Goal: Information Seeking & Learning: Learn about a topic

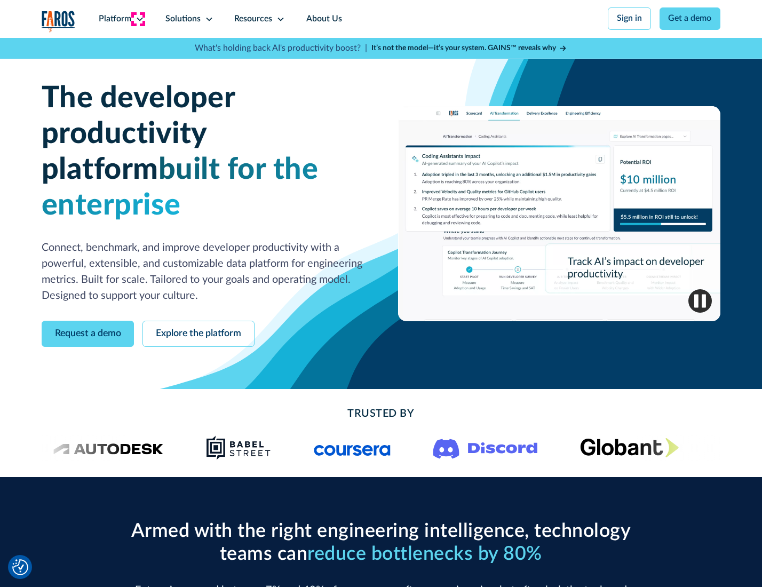
click at [138, 19] on icon at bounding box center [140, 19] width 9 height 9
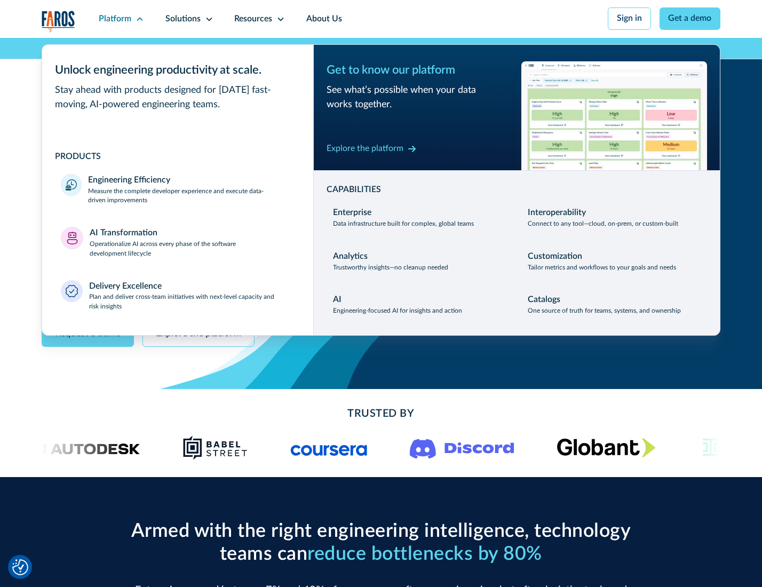
click at [190, 197] on p "Measure the complete developer experience and execute data-driven improvements" at bounding box center [191, 196] width 206 height 19
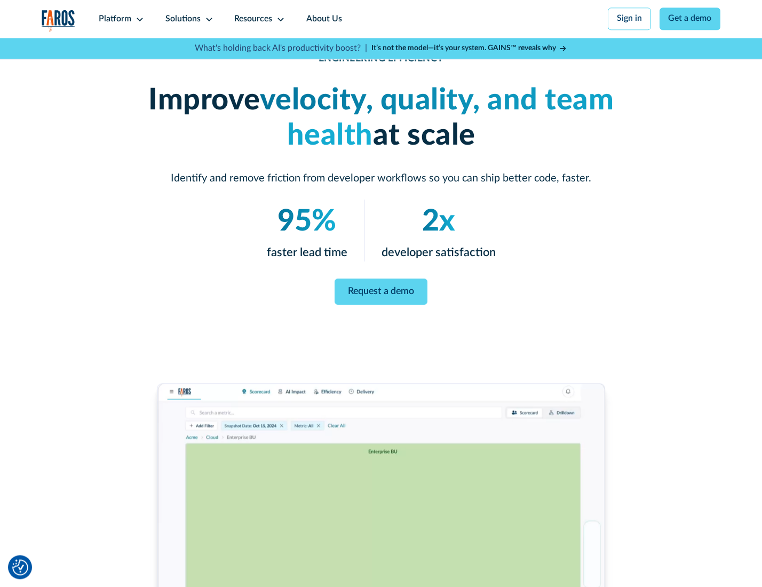
click at [381, 291] on link "Request a demo" at bounding box center [381, 292] width 93 height 26
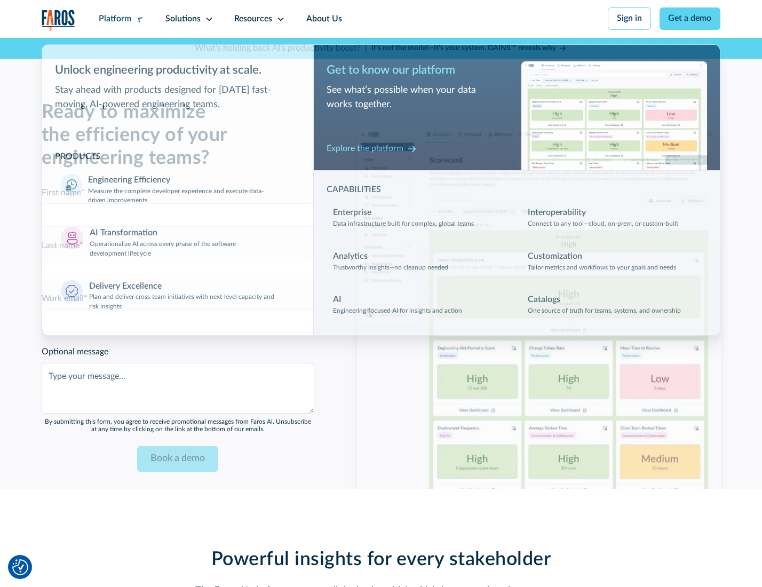
scroll to position [2323, 0]
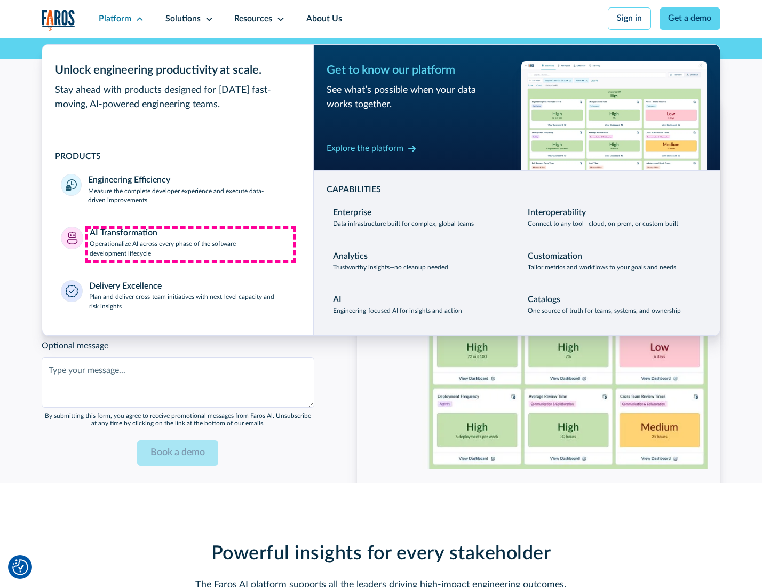
click at [191, 244] on p "Operationalize AI across every phase of the software development lifecycle" at bounding box center [192, 249] width 205 height 19
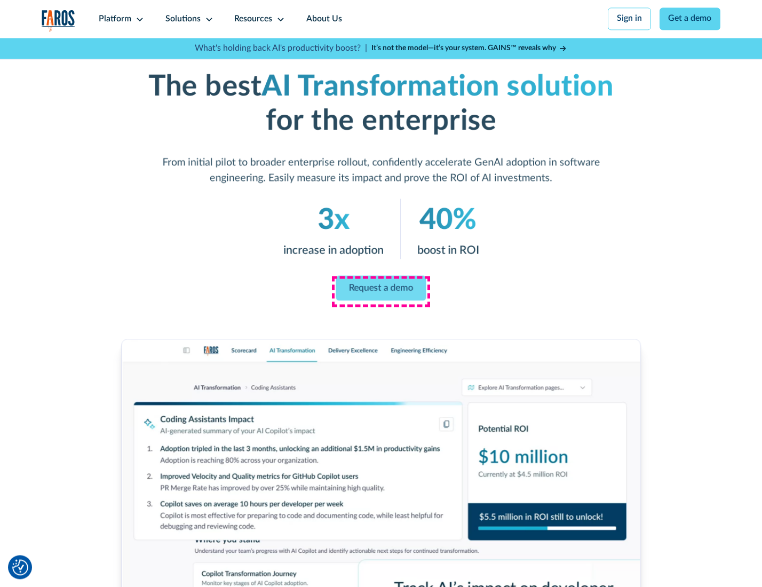
click at [381, 290] on link "Request a demo" at bounding box center [381, 287] width 90 height 25
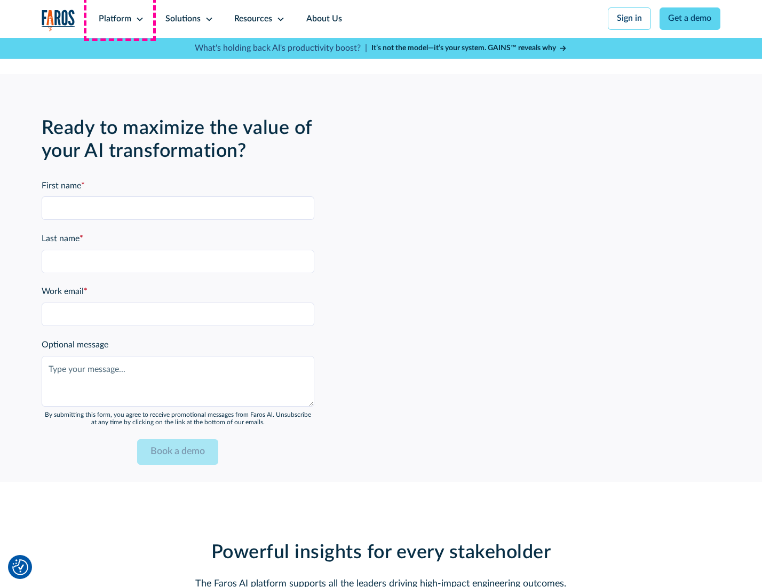
click at [120, 19] on div "Platform" at bounding box center [115, 19] width 33 height 13
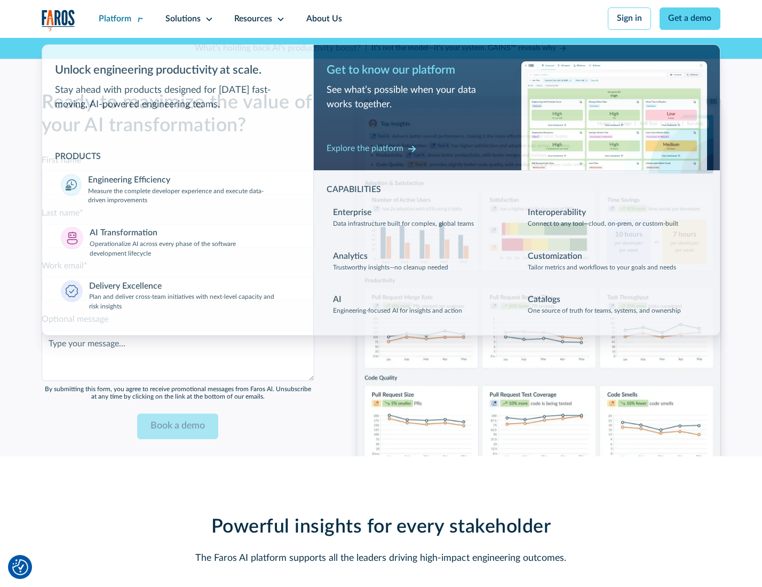
scroll to position [2581, 0]
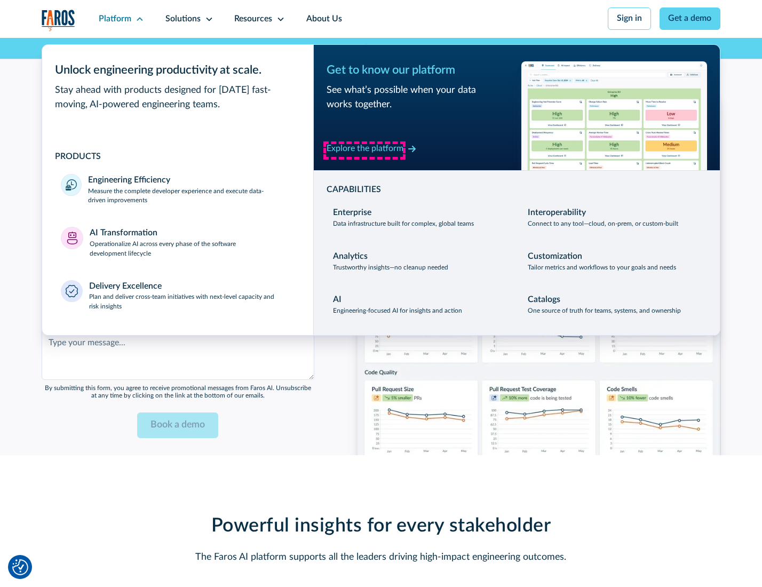
click at [365, 150] on div "Explore the platform" at bounding box center [365, 149] width 77 height 13
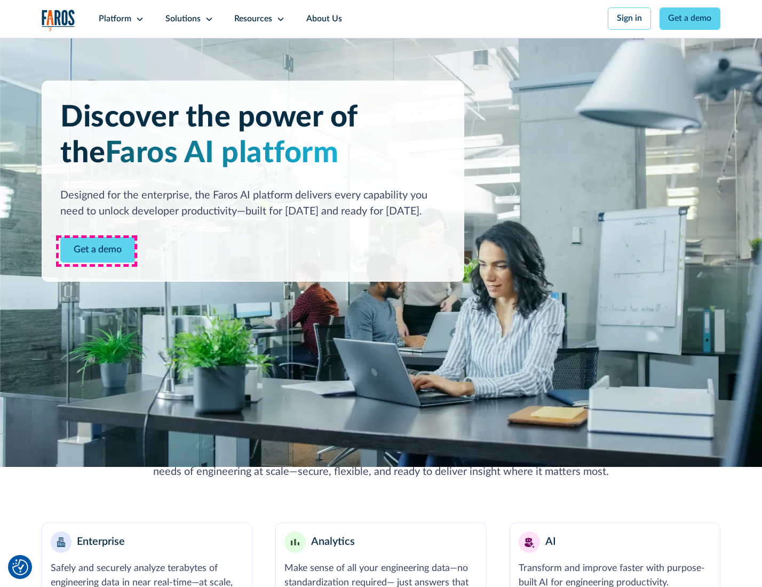
click at [97, 251] on link "Get a demo" at bounding box center [97, 250] width 75 height 26
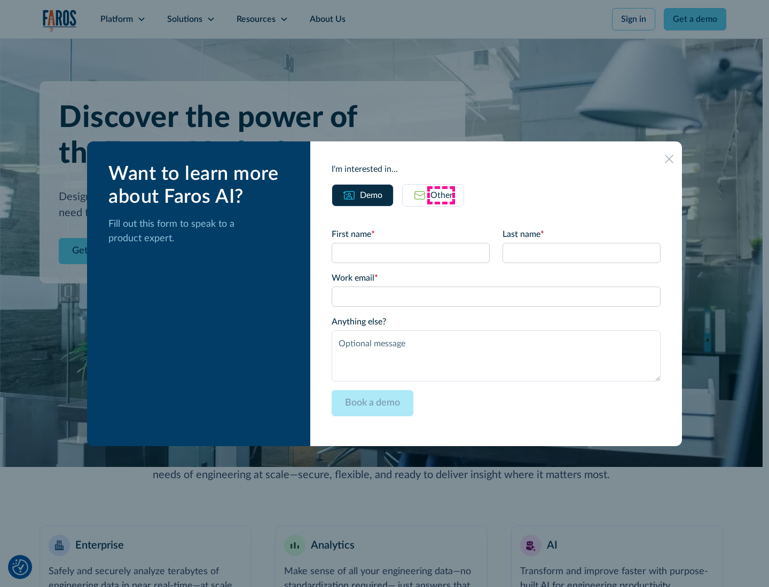
click at [441, 195] on div "Other" at bounding box center [441, 195] width 22 height 13
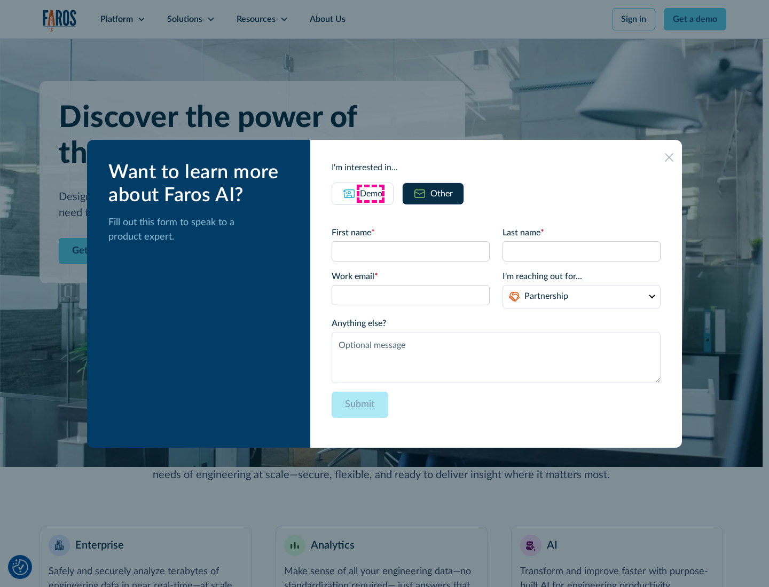
click at [370, 193] on div "Demo" at bounding box center [371, 193] width 22 height 13
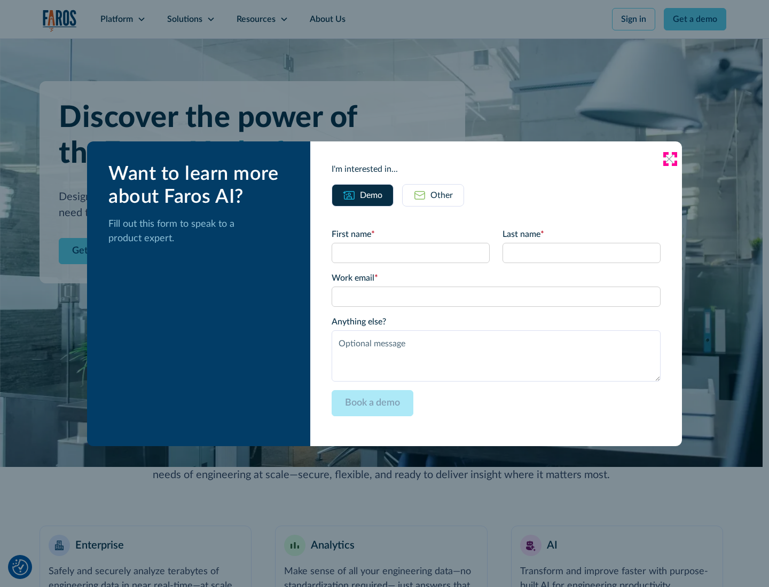
click at [669, 159] on icon at bounding box center [669, 159] width 9 height 9
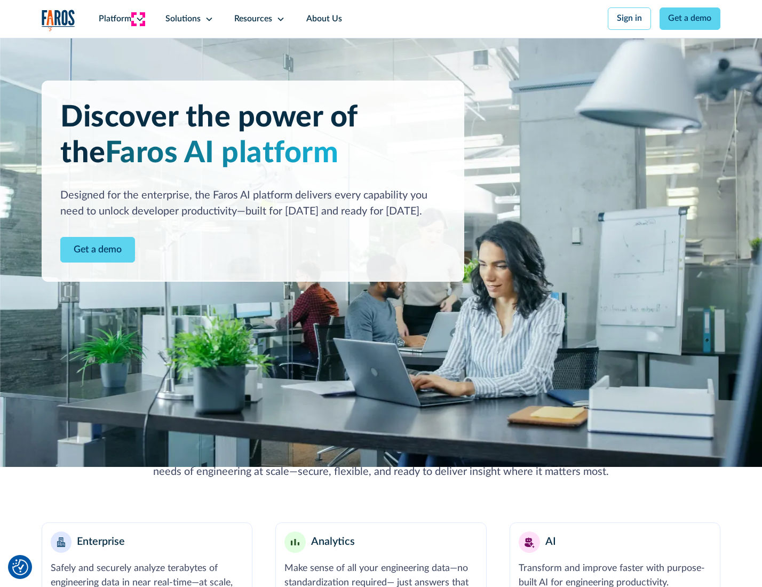
click at [138, 19] on icon at bounding box center [140, 19] width 9 height 9
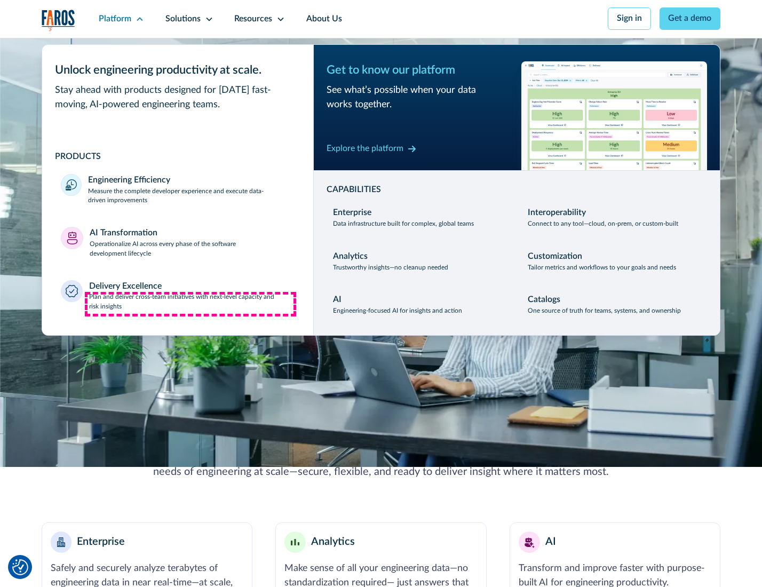
click at [191, 304] on p "Plan and deliver cross-team initiatives with next-level capacity and risk insig…" at bounding box center [191, 301] width 205 height 19
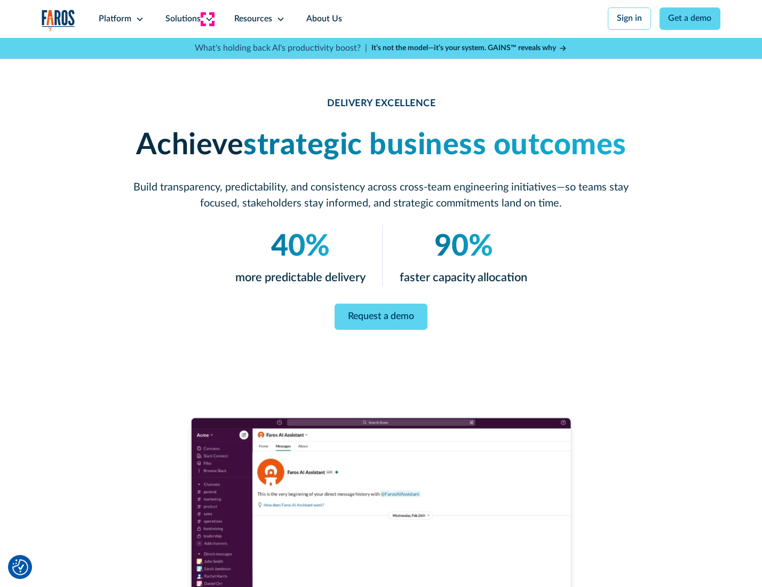
click at [207, 19] on icon at bounding box center [209, 19] width 9 height 9
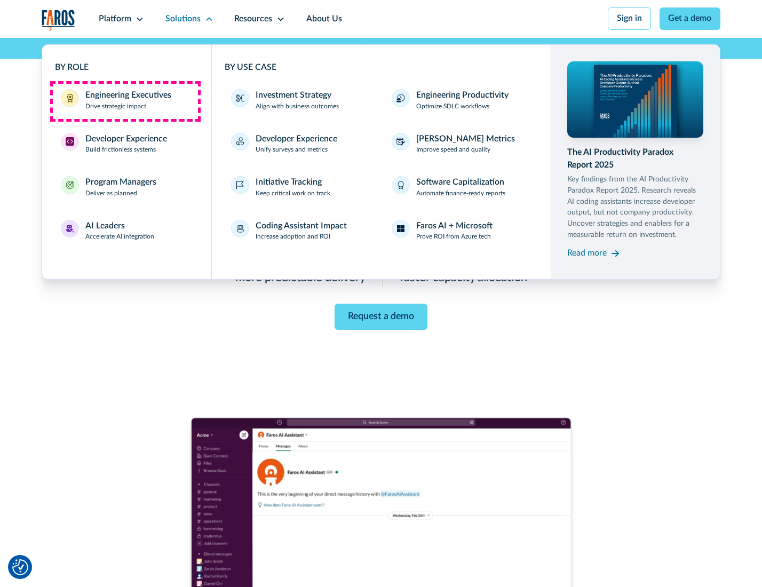
click at [125, 101] on div "Engineering Executives" at bounding box center [128, 95] width 86 height 13
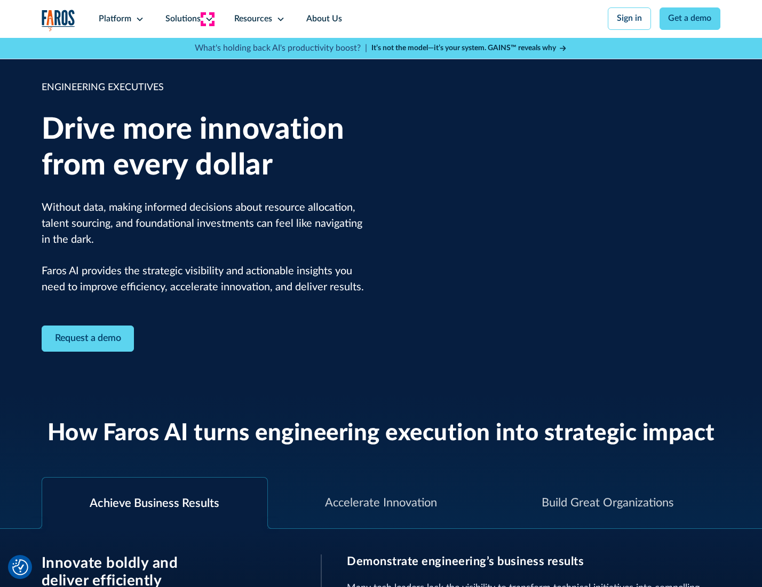
click at [207, 19] on icon at bounding box center [209, 19] width 9 height 9
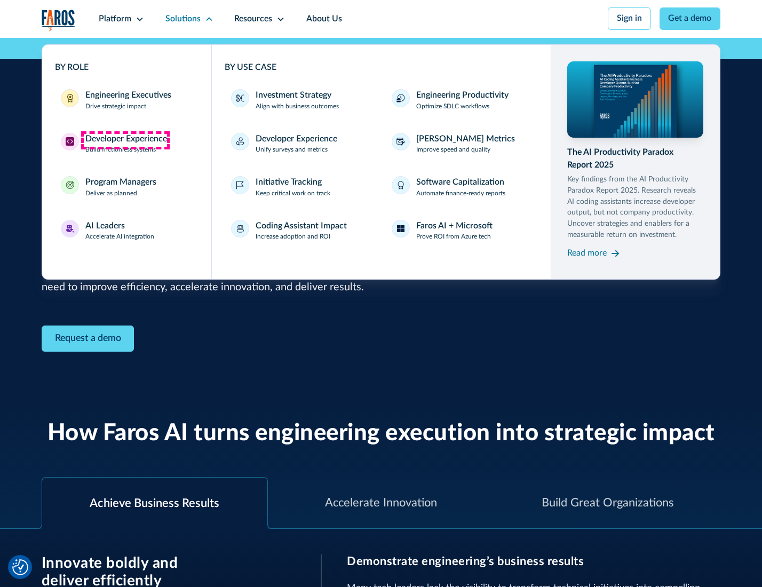
click at [125, 140] on div "Developer Experience" at bounding box center [126, 139] width 82 height 13
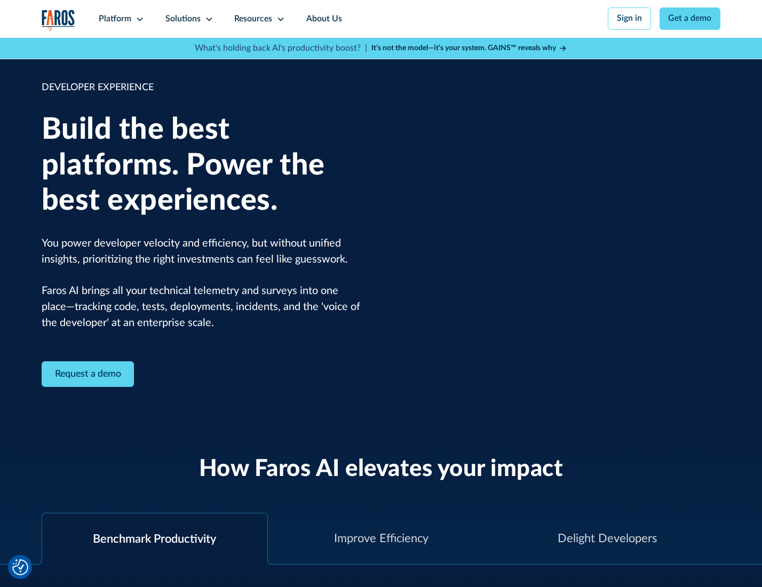
click at [188, 19] on div "Solutions" at bounding box center [182, 19] width 35 height 13
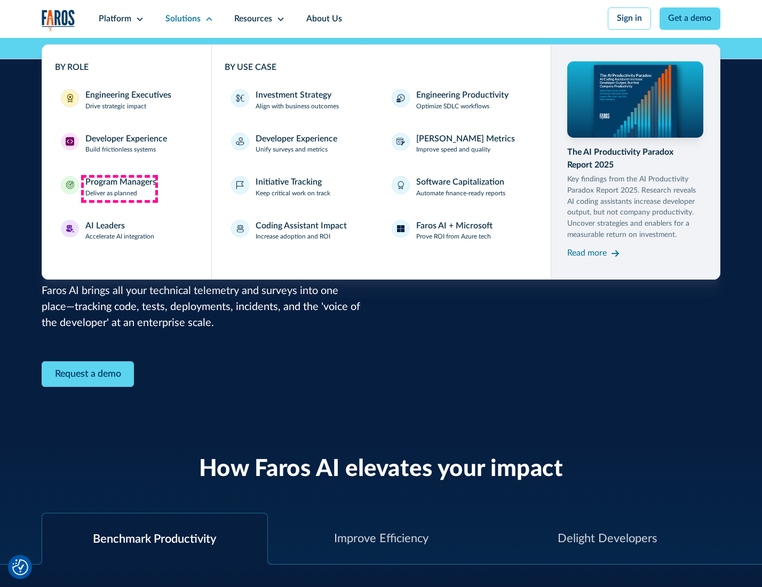
click at [119, 188] on div "Program Managers" at bounding box center [120, 182] width 71 height 13
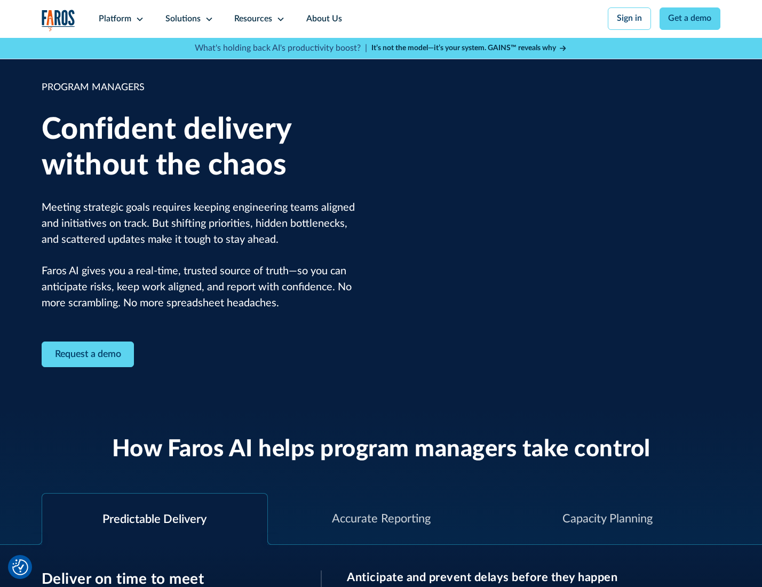
click at [207, 19] on icon at bounding box center [209, 19] width 9 height 9
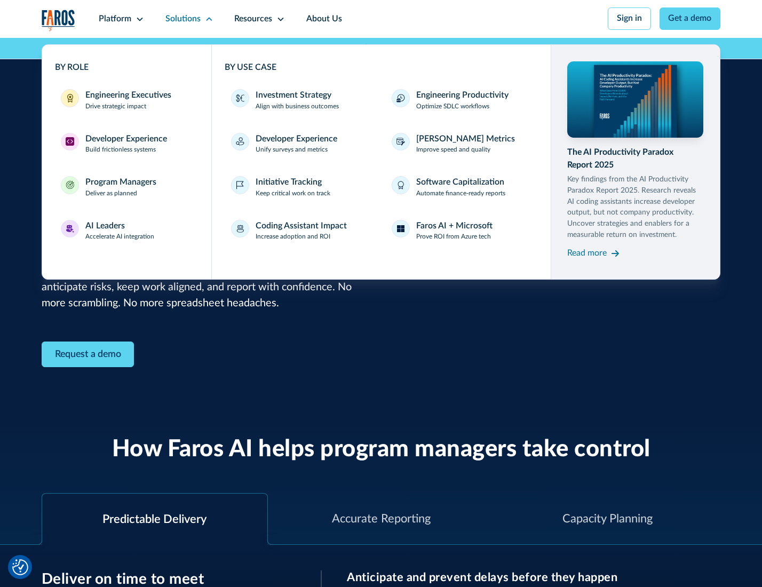
click at [118, 232] on div "AI Leaders" at bounding box center [104, 226] width 39 height 13
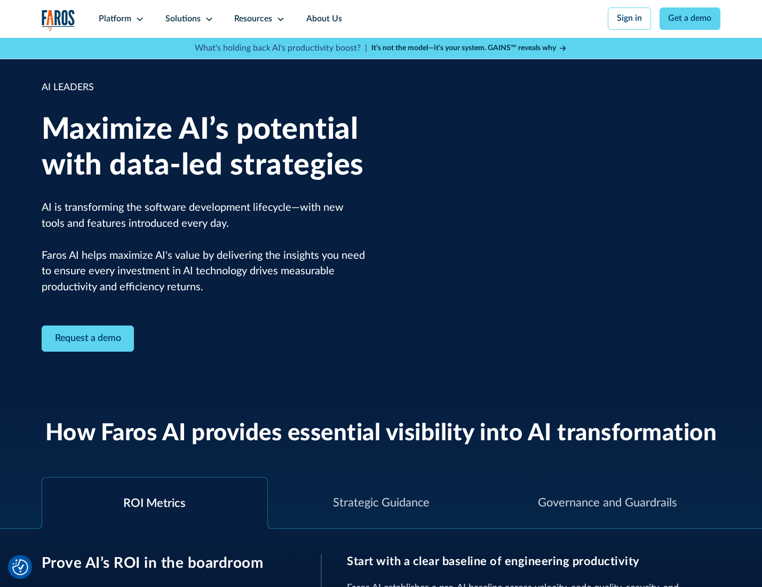
click at [207, 19] on icon at bounding box center [209, 19] width 9 height 9
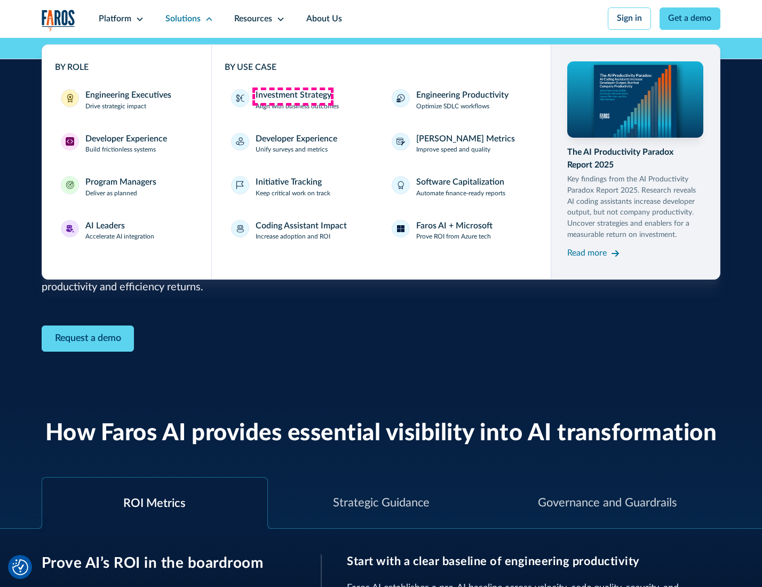
click at [292, 96] on div "Investment Strategy" at bounding box center [294, 95] width 76 height 13
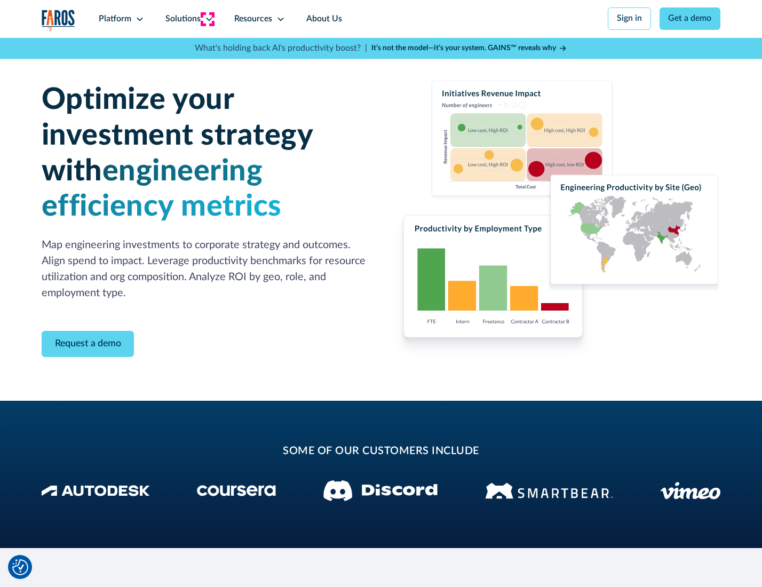
click at [207, 19] on icon at bounding box center [209, 19] width 9 height 9
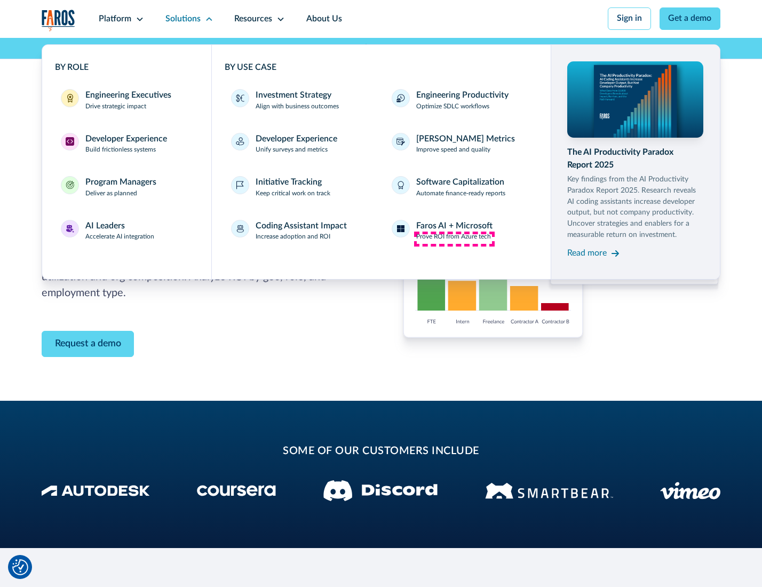
click at [454, 239] on p "Prove ROI from Azure tech" at bounding box center [453, 237] width 75 height 10
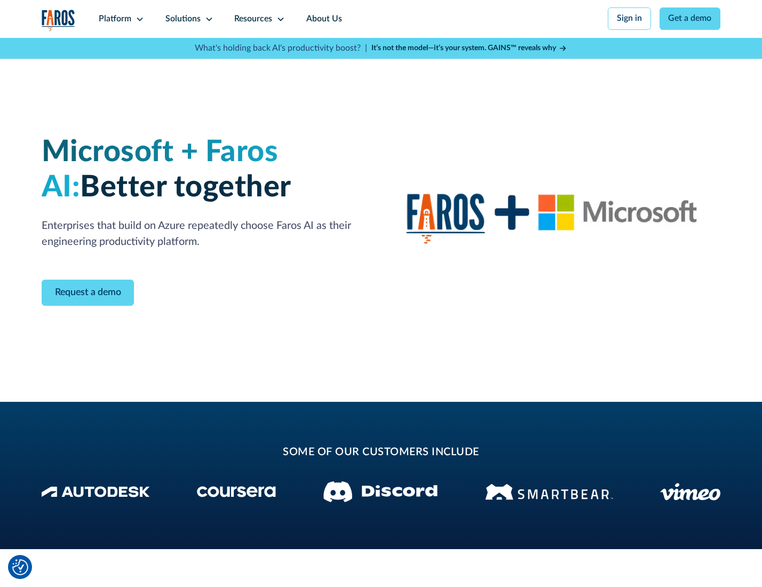
click at [207, 19] on icon at bounding box center [209, 19] width 9 height 9
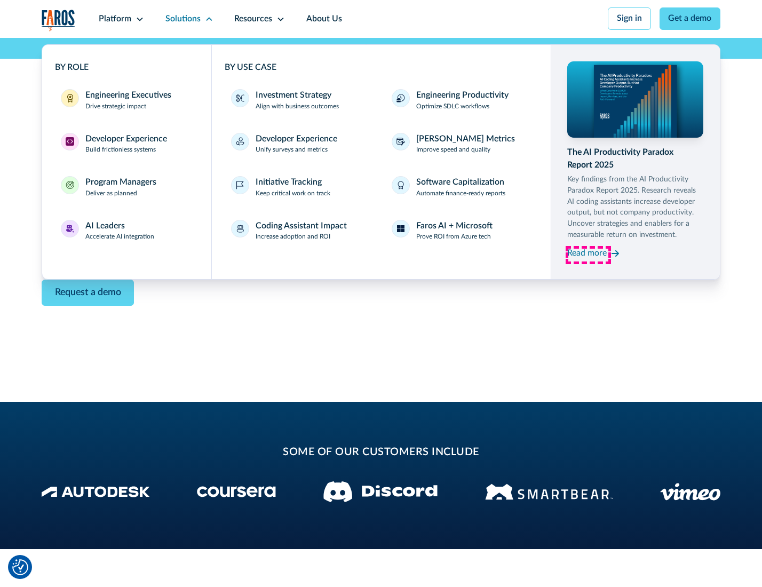
click at [588, 255] on div "Read more" at bounding box center [586, 253] width 39 height 13
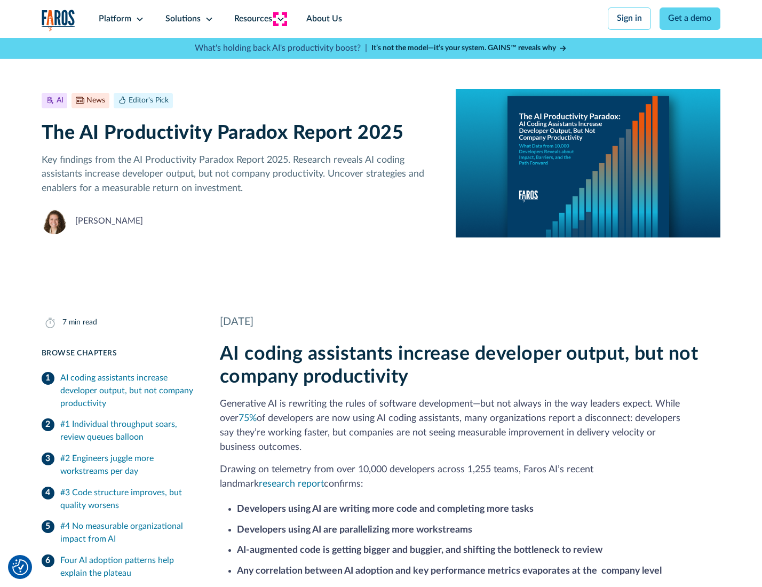
click at [280, 19] on icon at bounding box center [280, 19] width 9 height 9
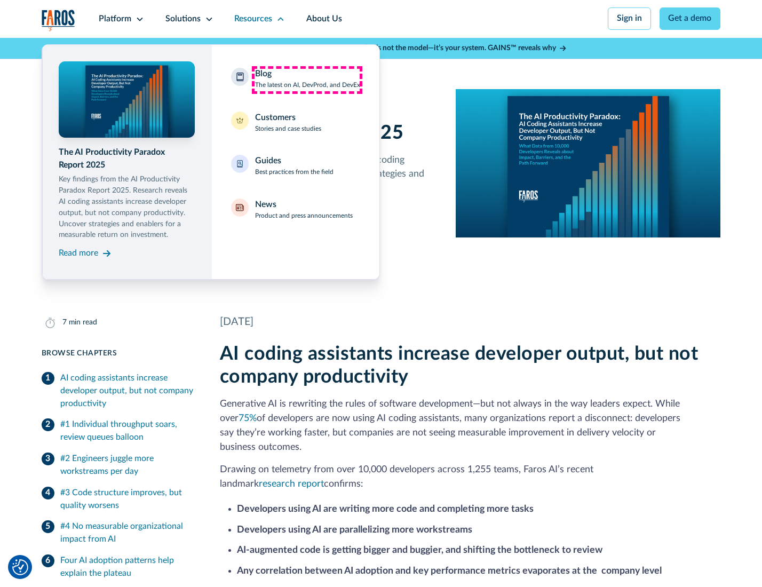
click at [307, 80] on div "Blog The latest on AI, DevProd, and DevEx" at bounding box center [307, 79] width 105 height 22
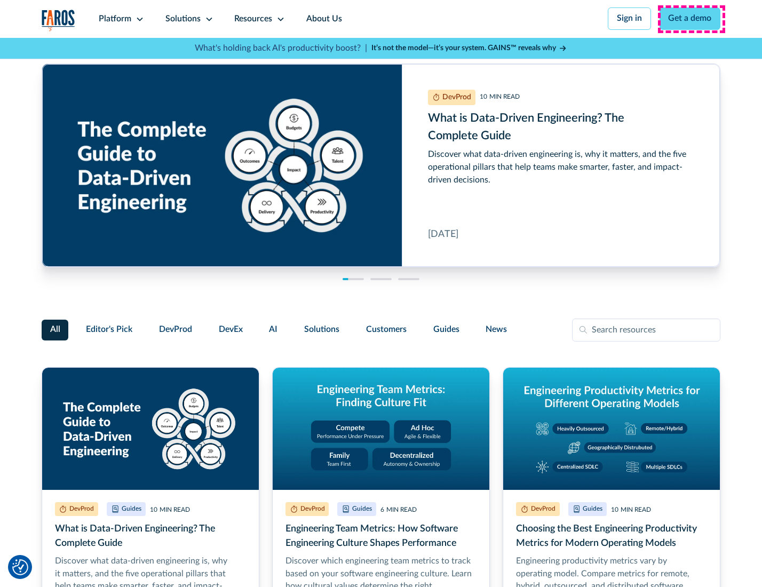
click at [691, 19] on link "Get a demo" at bounding box center [690, 18] width 61 height 22
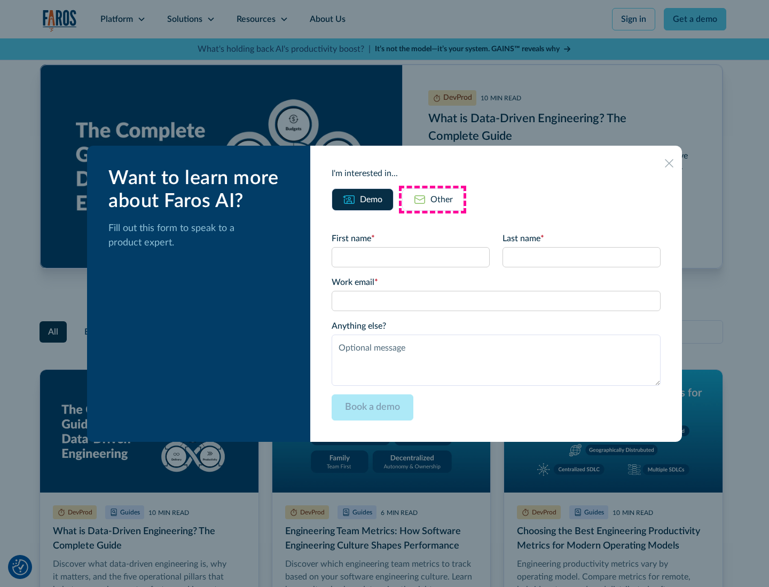
click at [432, 199] on div "Other" at bounding box center [441, 199] width 22 height 13
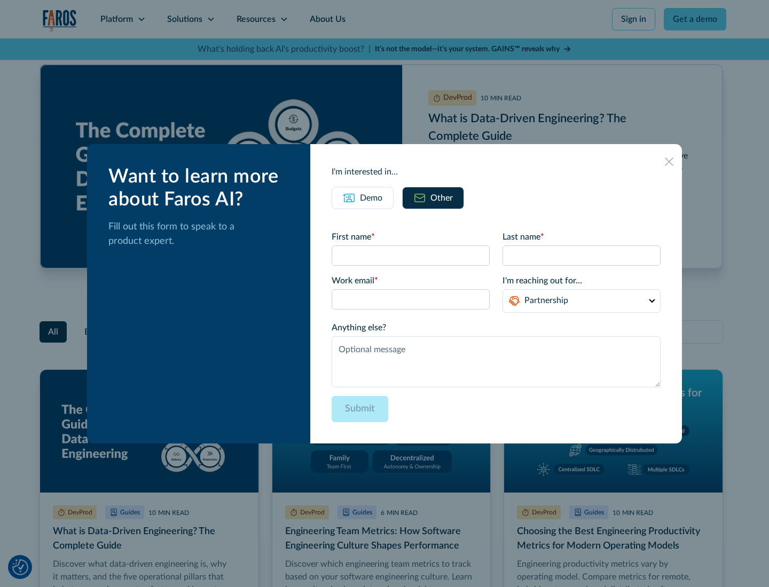
click at [669, 161] on icon at bounding box center [669, 161] width 9 height 9
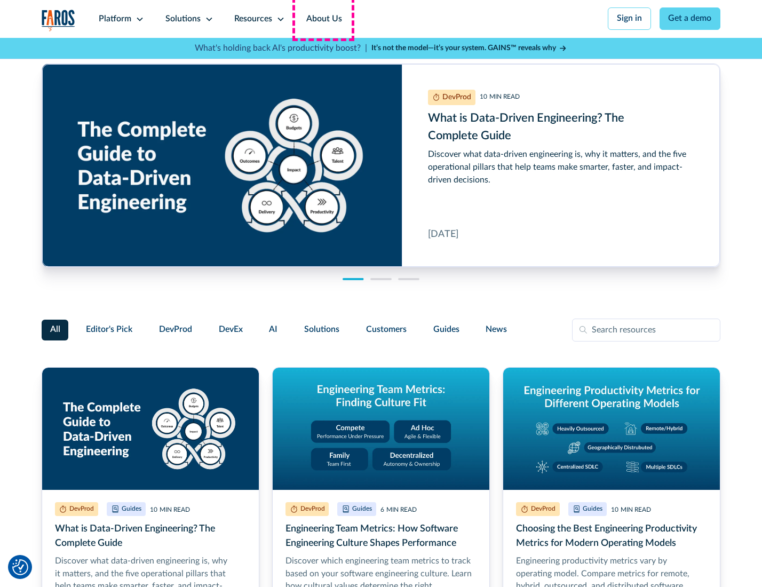
click at [323, 19] on link "About Us" at bounding box center [324, 19] width 57 height 38
